Goal: Check status: Check status

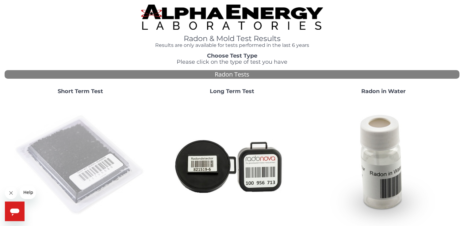
click at [74, 171] on img at bounding box center [80, 166] width 132 height 132
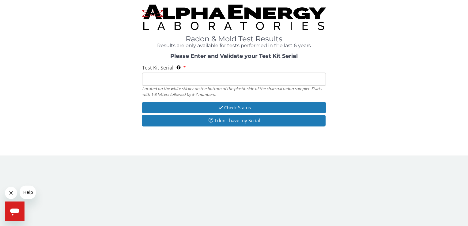
click at [164, 79] on input "Test Kit Serial Located on the white sticker on the bottom of the plastic side …" at bounding box center [234, 79] width 184 height 13
type input "FE365196"
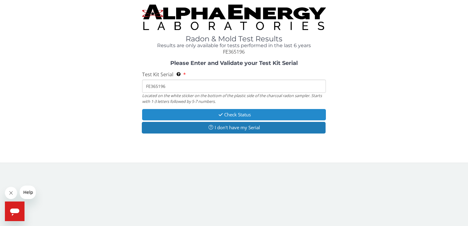
click at [232, 113] on button "Check Status" at bounding box center [234, 114] width 184 height 11
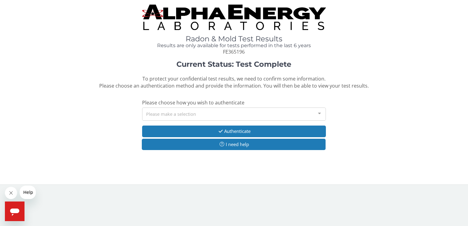
click at [153, 114] on div "Please make a selection" at bounding box center [234, 114] width 184 height 13
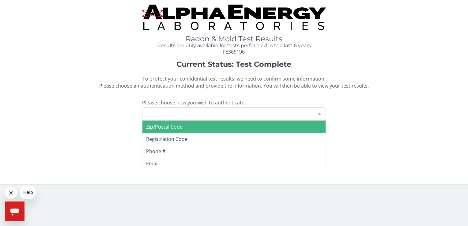
click at [164, 128] on span "Zip/Postal Code" at bounding box center [164, 127] width 36 height 7
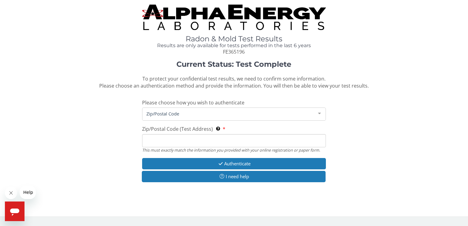
click at [157, 142] on input "Zip/Postal Code (Test Address) This must exactly match the information you prov…" at bounding box center [234, 140] width 184 height 13
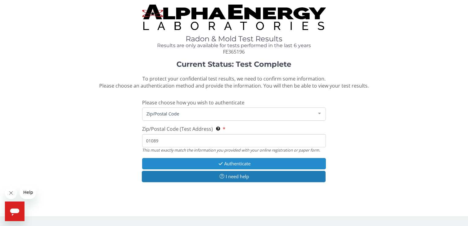
type input "01089"
click at [224, 162] on button "Authenticate" at bounding box center [234, 163] width 184 height 11
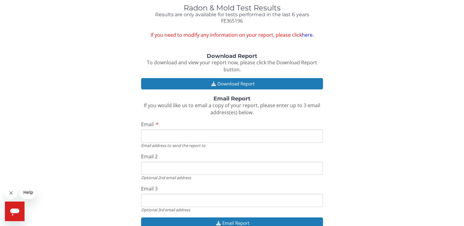
scroll to position [61, 0]
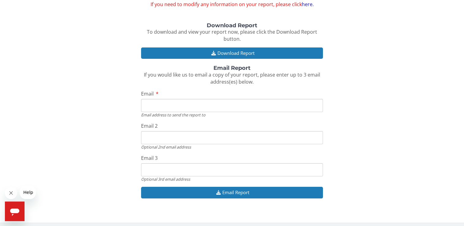
click at [152, 106] on input "Email" at bounding box center [232, 105] width 182 height 13
type input "[DOMAIN_NAME][EMAIL_ADDRESS][DOMAIN_NAME]"
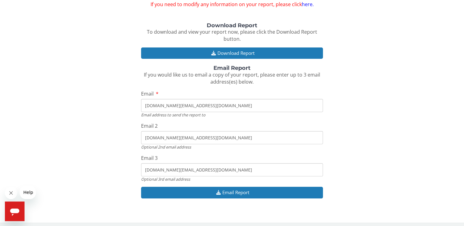
scroll to position [64, 0]
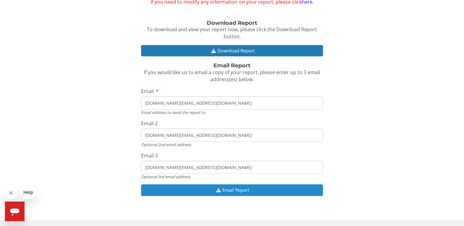
click at [224, 189] on button "Email Report" at bounding box center [232, 189] width 182 height 11
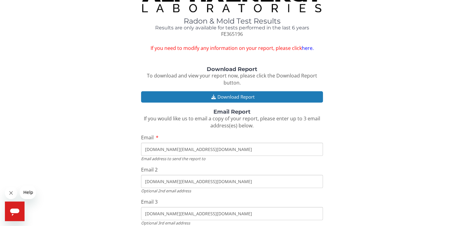
scroll to position [0, 0]
